Goal: Browse casually: Explore the website without a specific task or goal

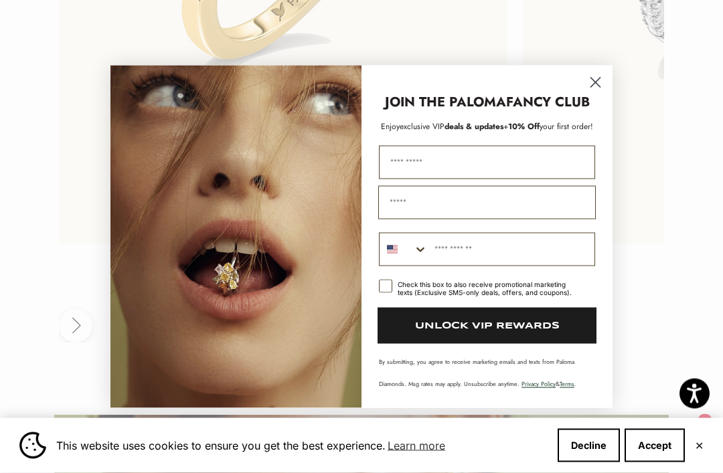
scroll to position [3046, 0]
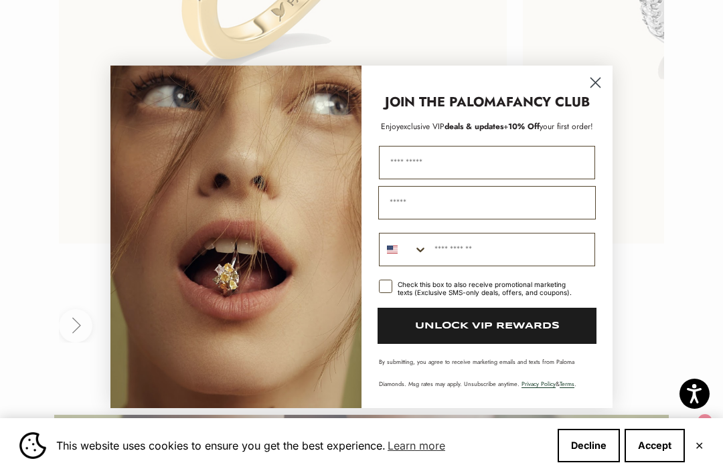
click at [591, 93] on circle "Close dialog" at bounding box center [595, 82] width 22 height 22
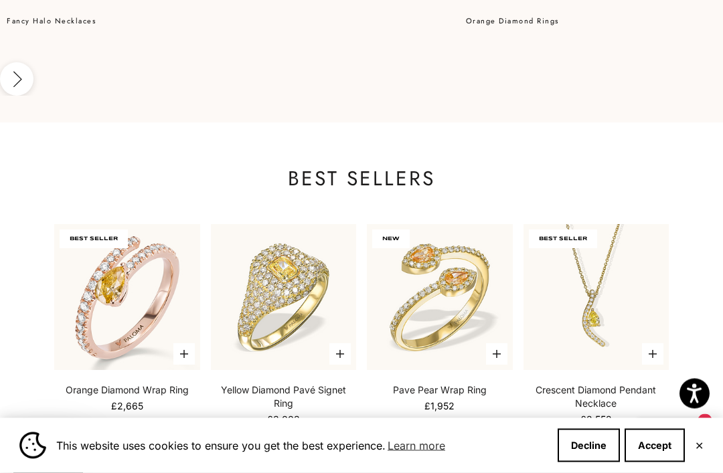
scroll to position [1941, 0]
click at [666, 462] on button "Accept" at bounding box center [654, 445] width 60 height 33
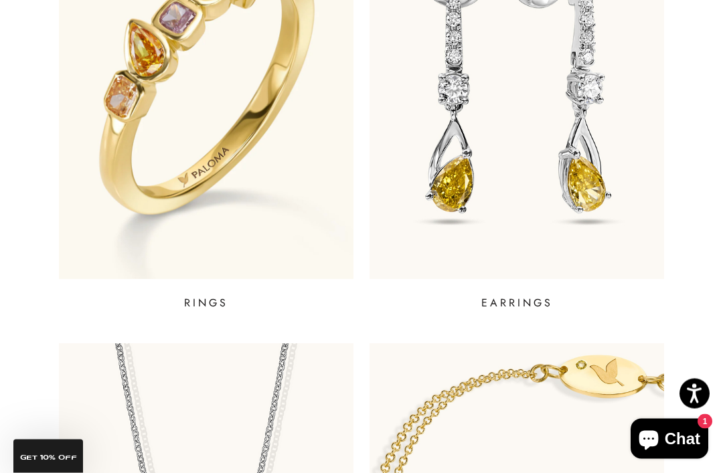
scroll to position [616, 0]
click at [240, 195] on img at bounding box center [206, 78] width 294 height 401
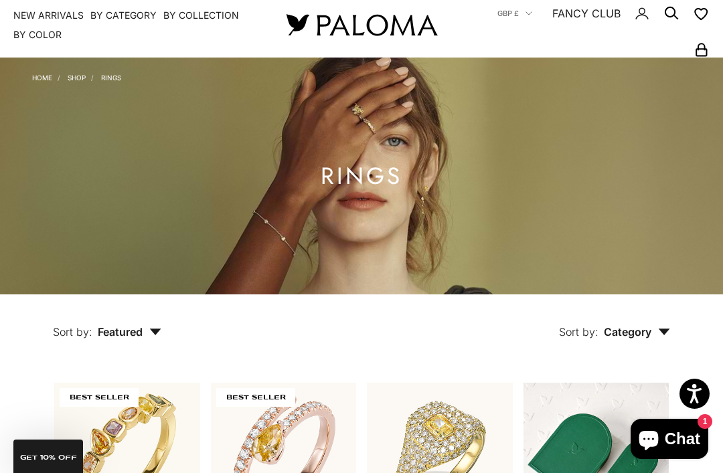
scroll to position [40, 0]
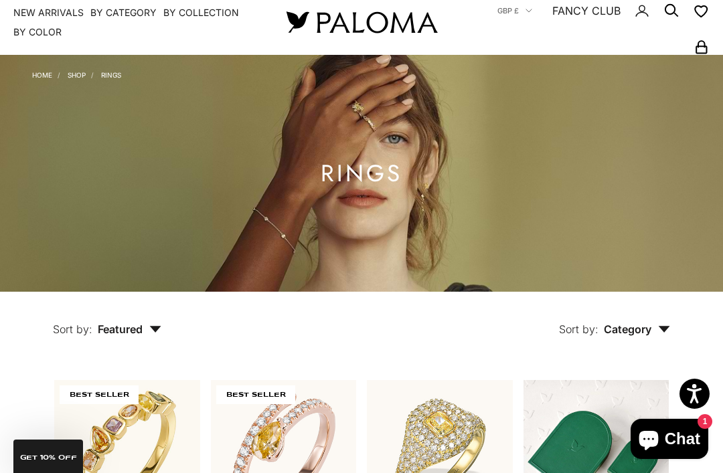
click at [33, 71] on link "Home" at bounding box center [42, 75] width 20 height 8
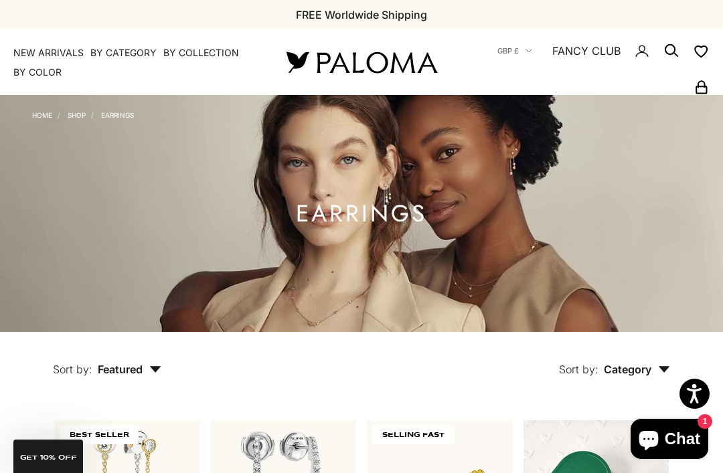
click at [43, 116] on link "Home" at bounding box center [42, 115] width 20 height 8
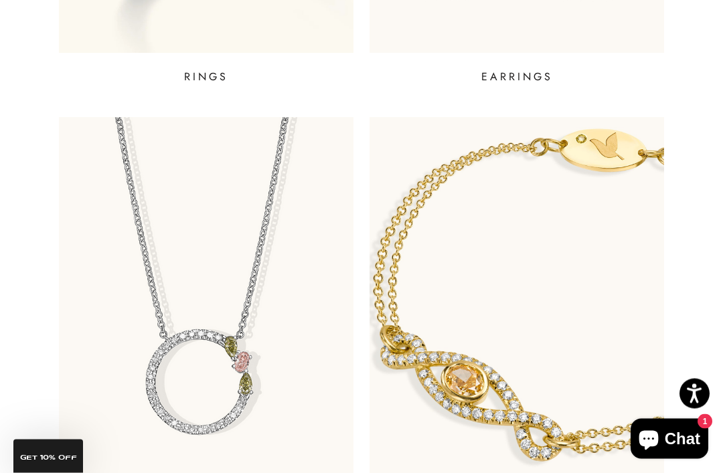
scroll to position [843, 0]
click at [481, 388] on img at bounding box center [516, 317] width 294 height 401
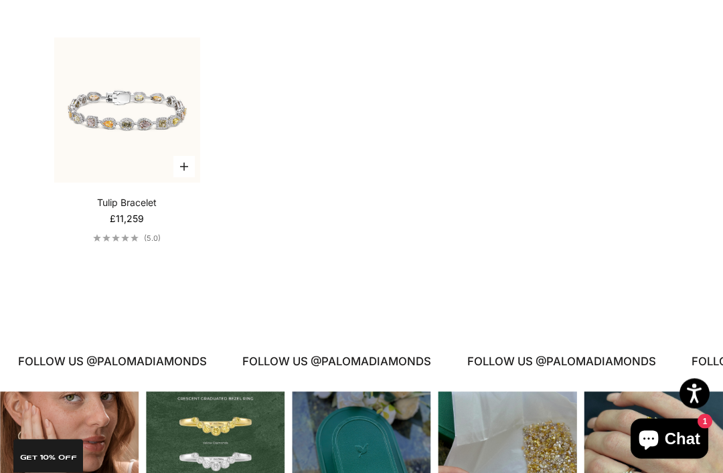
scroll to position [953, 0]
